Goal: Information Seeking & Learning: Learn about a topic

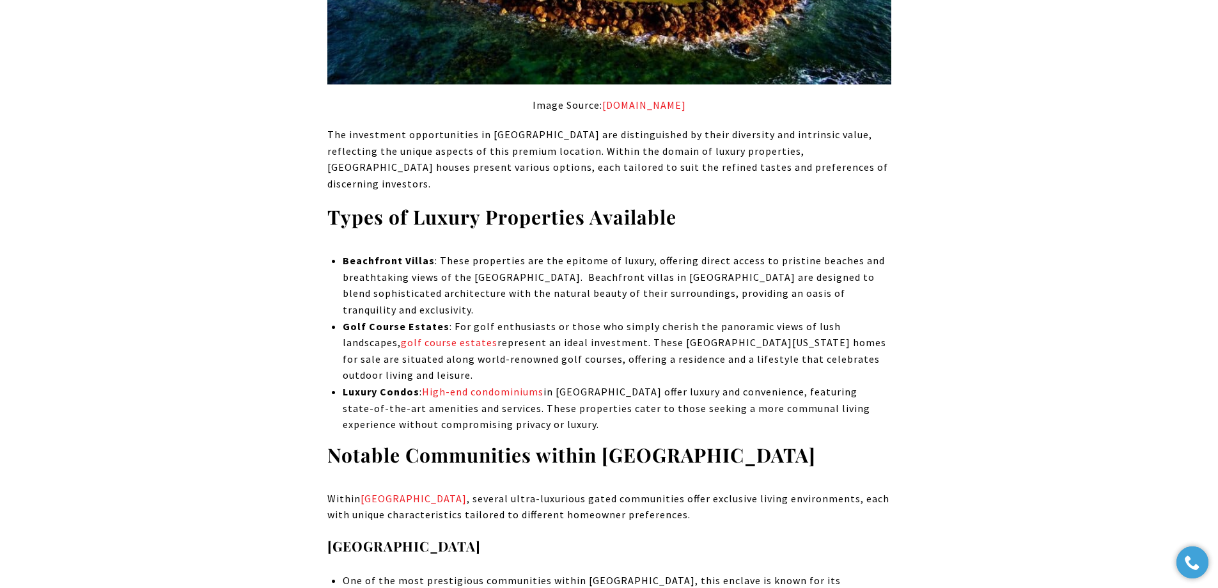
scroll to position [2878, 0]
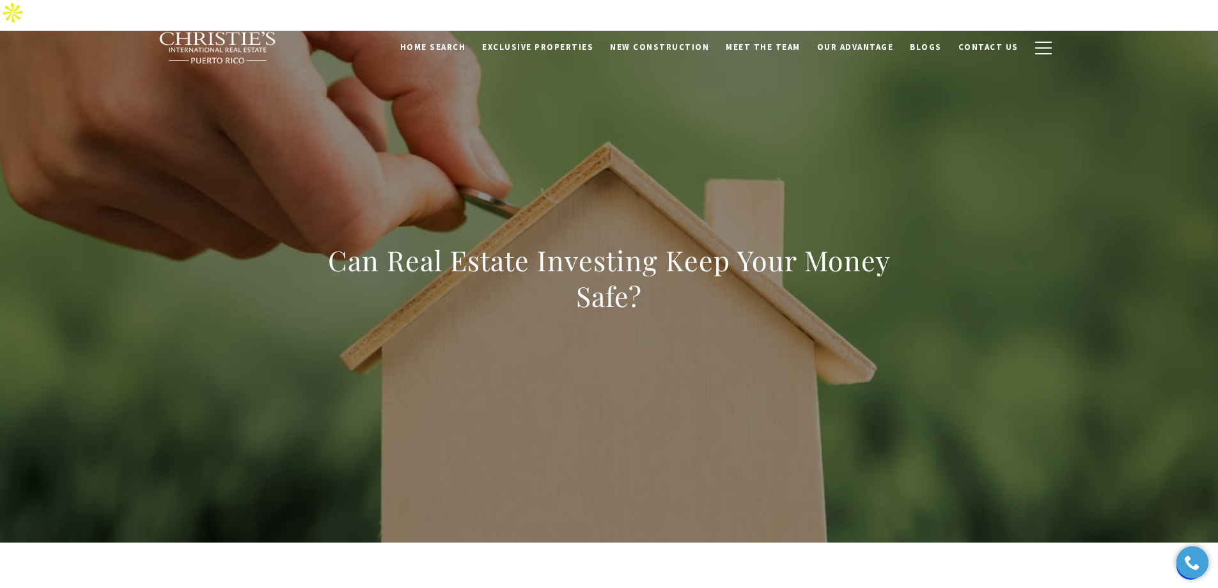
click at [311, 95] on div "Can Real Estate Investing Keep Your Money Safe?" at bounding box center [609, 287] width 895 height 384
